Goal: Information Seeking & Learning: Learn about a topic

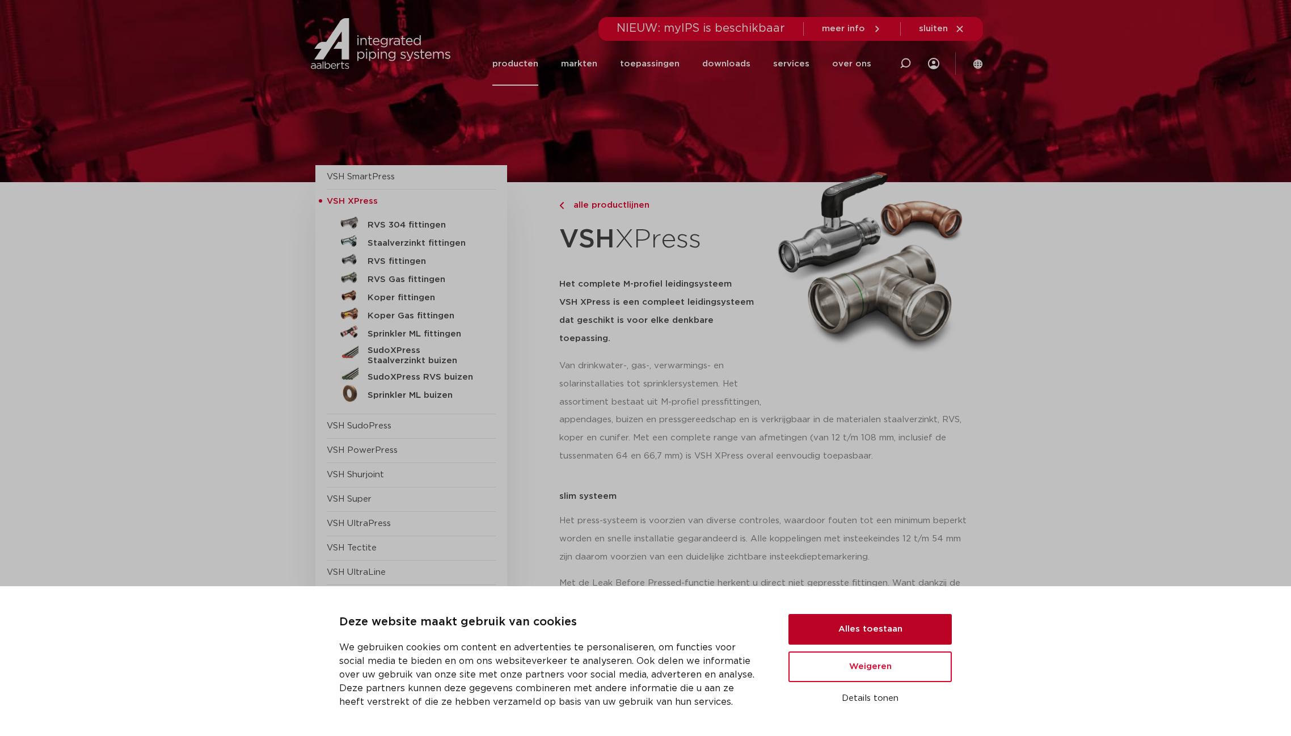
click at [918, 639] on button "Alles toestaan" at bounding box center [869, 629] width 163 height 31
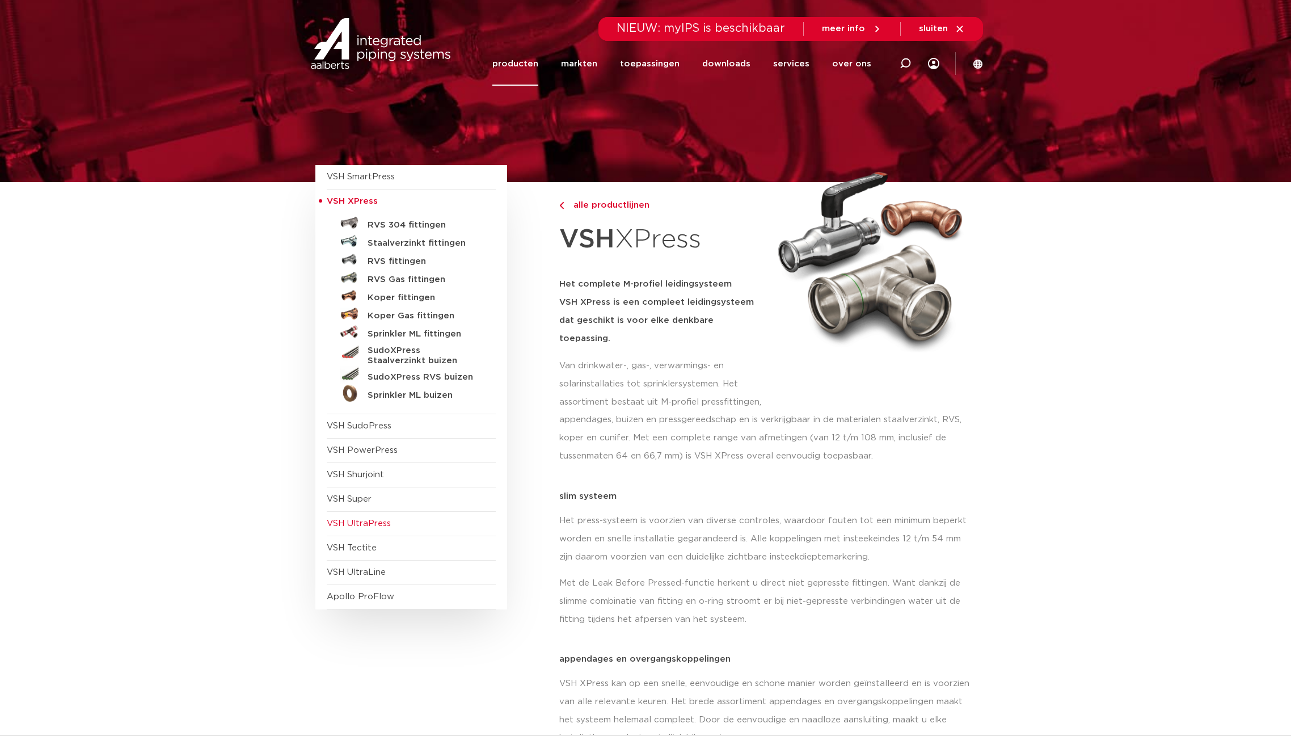
click at [369, 526] on span "VSH UltraPress" at bounding box center [359, 523] width 64 height 9
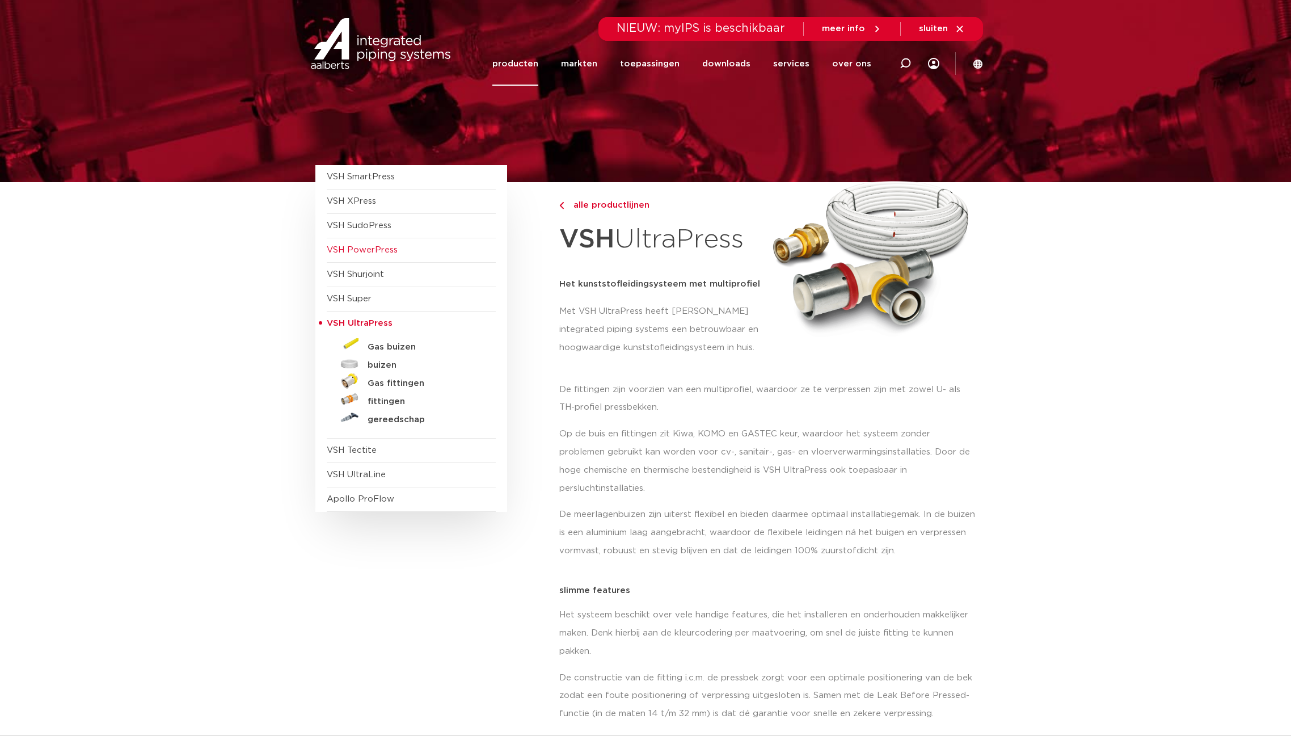
click at [383, 254] on span "VSH PowerPress" at bounding box center [362, 250] width 71 height 9
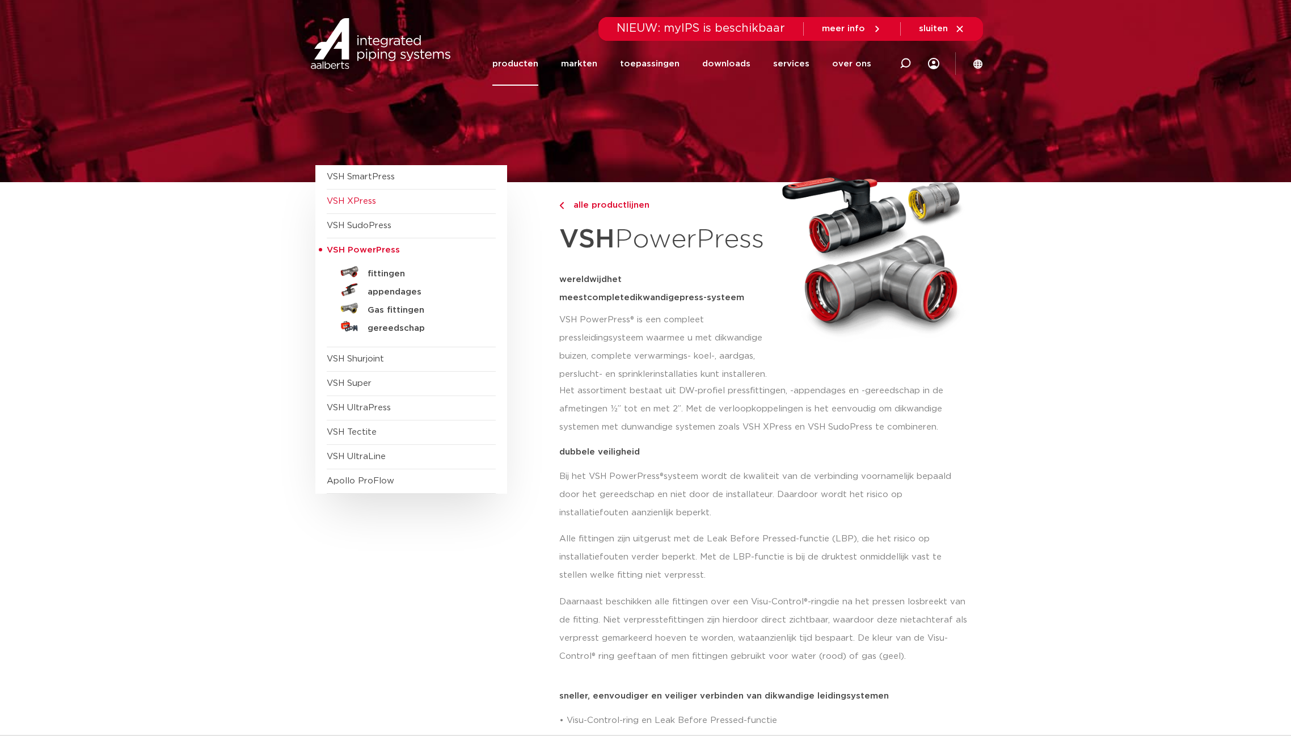
click at [386, 210] on span "VSH XPress" at bounding box center [411, 201] width 169 height 24
click at [383, 221] on span "VSH SudoPress" at bounding box center [359, 225] width 65 height 9
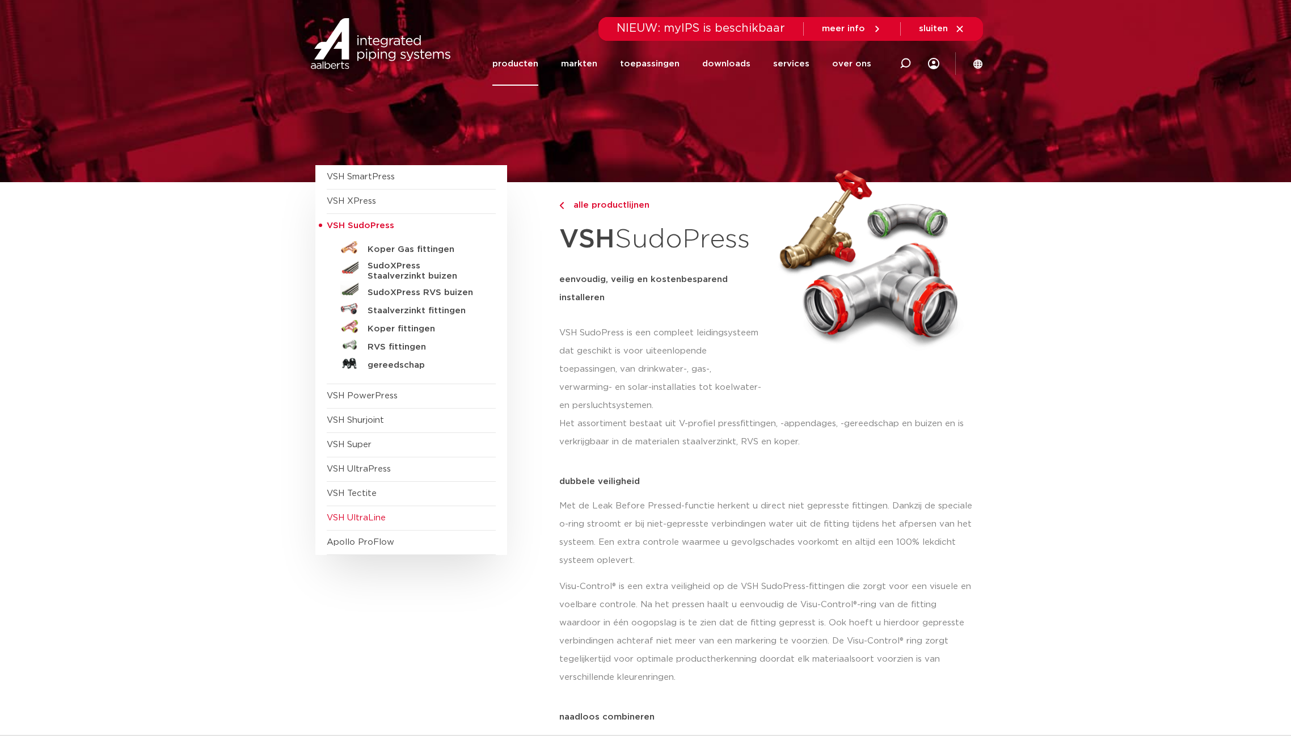
click at [392, 522] on span "VSH UltraLine" at bounding box center [411, 518] width 169 height 24
click at [368, 494] on span "VSH Tectite" at bounding box center [352, 493] width 50 height 9
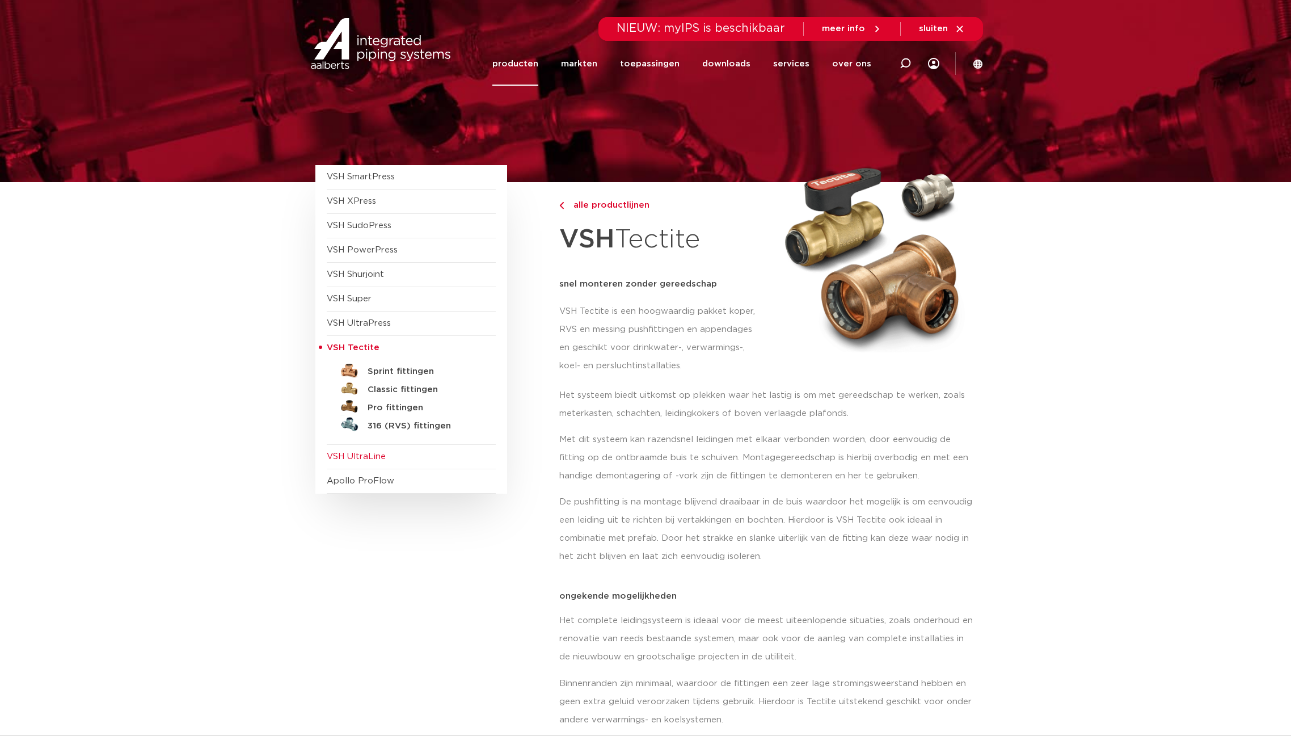
click at [371, 452] on span "VSH UltraLine" at bounding box center [356, 456] width 59 height 9
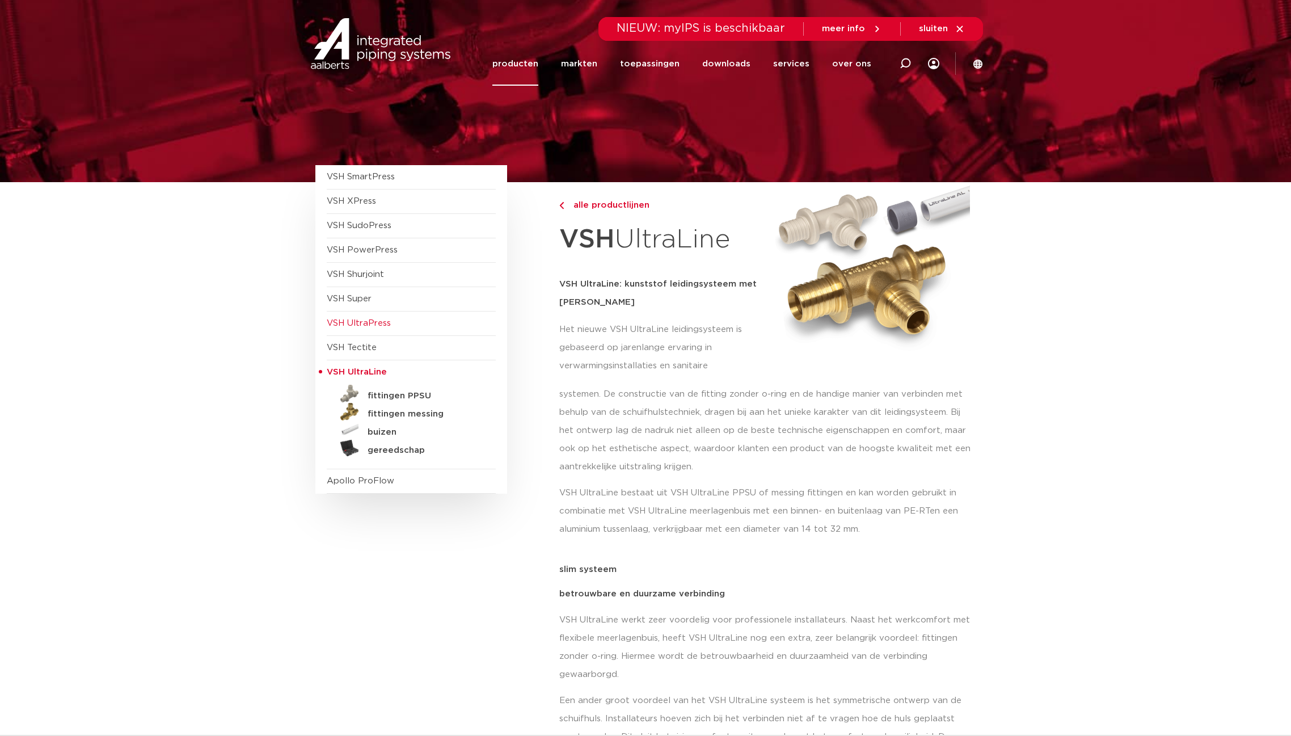
click at [368, 316] on span "VSH UltraPress" at bounding box center [411, 323] width 169 height 24
click at [379, 324] on span "VSH UltraPress" at bounding box center [359, 323] width 64 height 9
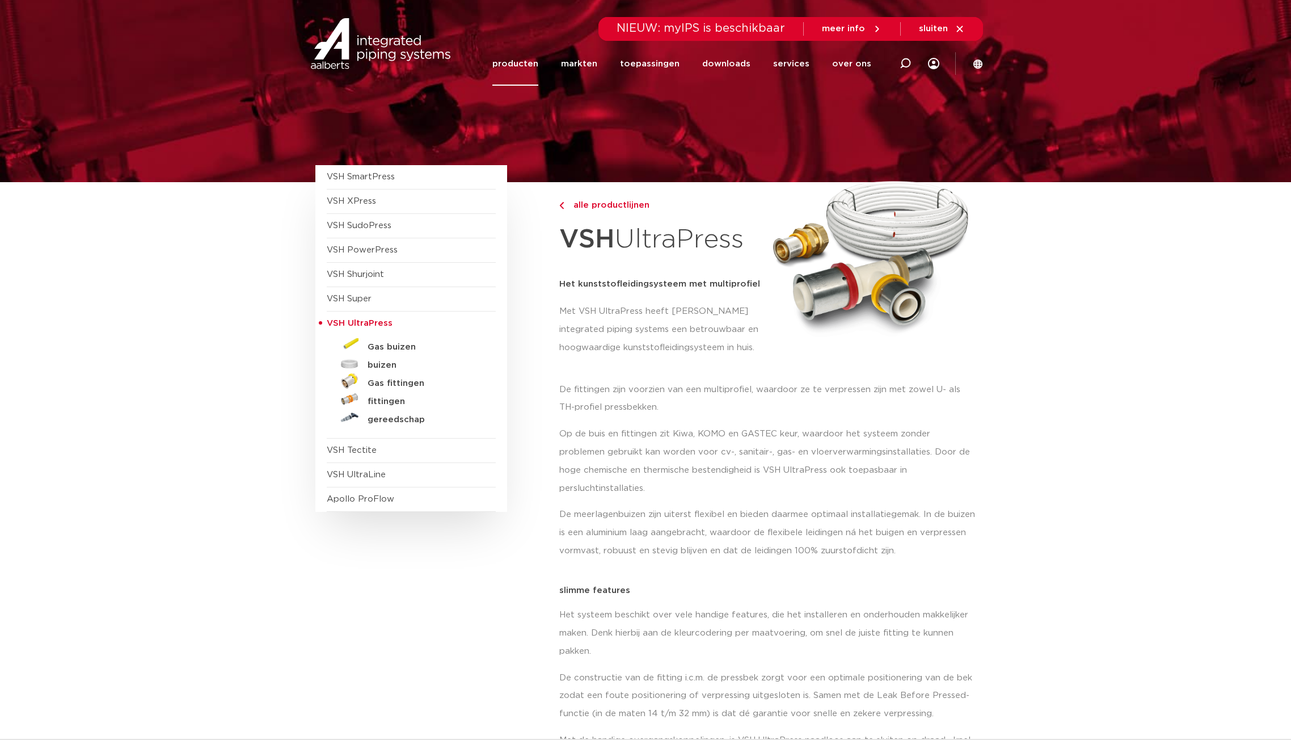
click at [324, 323] on div "VSH SmartPress afsluiters VSH XPress" at bounding box center [411, 338] width 192 height 347
click at [336, 321] on span "VSH UltraPress" at bounding box center [360, 323] width 66 height 9
